Goal: Task Accomplishment & Management: Manage account settings

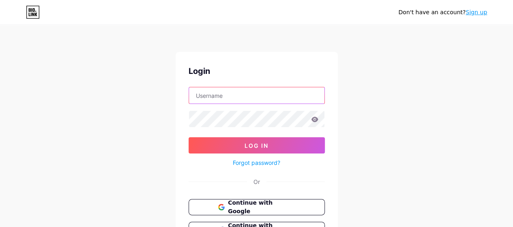
click at [213, 98] on input "text" at bounding box center [257, 95] width 136 height 16
type input "[EMAIL_ADDRESS][DOMAIN_NAME]"
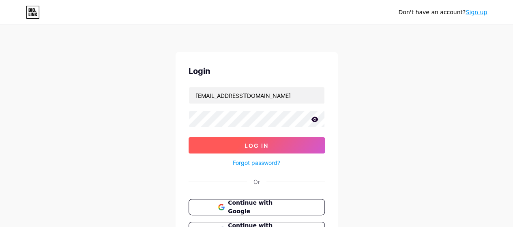
click at [206, 145] on button "Log In" at bounding box center [257, 145] width 136 height 16
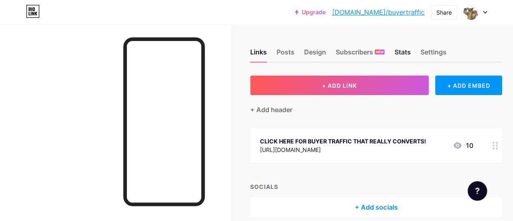
click at [405, 50] on div "Stats" at bounding box center [402, 54] width 16 height 15
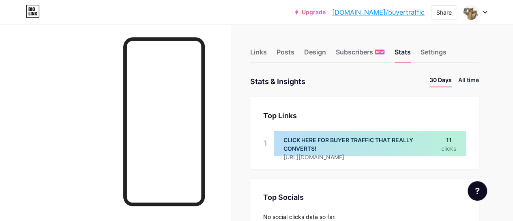
click at [471, 78] on li "All time" at bounding box center [469, 81] width 21 height 12
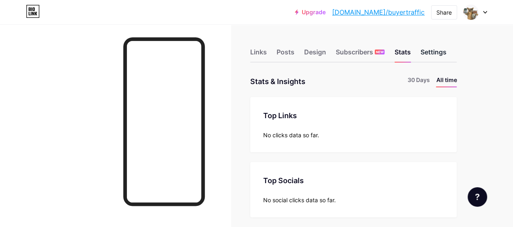
click at [434, 52] on div "Settings" at bounding box center [433, 54] width 26 height 15
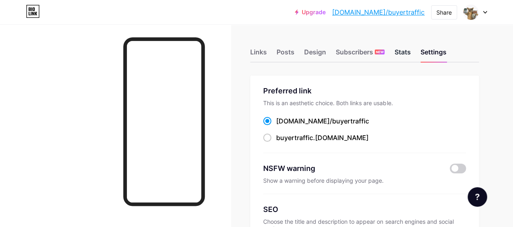
click at [406, 51] on div "Stats" at bounding box center [402, 54] width 16 height 15
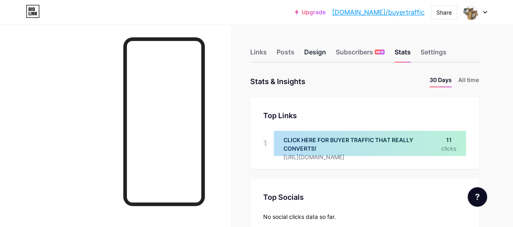
click at [314, 53] on div "Design" at bounding box center [315, 54] width 22 height 15
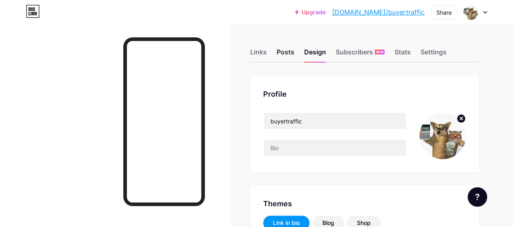
click at [288, 55] on div "Posts" at bounding box center [286, 54] width 18 height 15
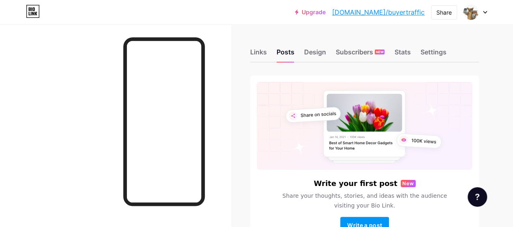
click at [253, 51] on div "Links Posts Design Subscribers NEW Stats Settings Write your first post New Sha…" at bounding box center [256, 154] width 513 height 261
click at [261, 52] on div "Links" at bounding box center [258, 54] width 17 height 15
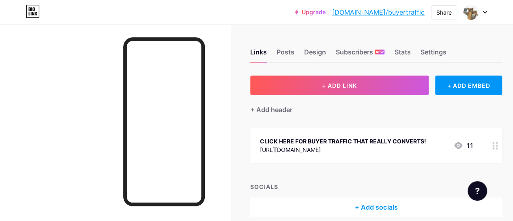
click at [460, 142] on icon at bounding box center [458, 145] width 8 height 6
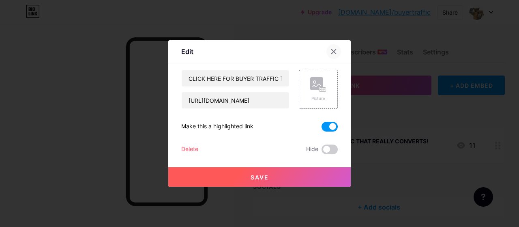
click at [332, 50] on icon at bounding box center [334, 52] width 4 height 4
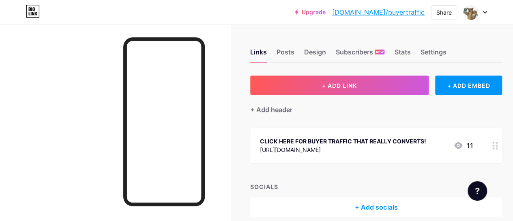
click at [484, 11] on icon at bounding box center [485, 12] width 4 height 3
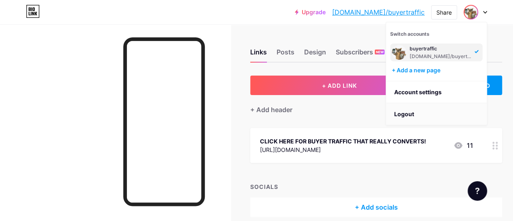
click at [413, 108] on li "Logout" at bounding box center [436, 114] width 101 height 22
